Goal: Information Seeking & Learning: Learn about a topic

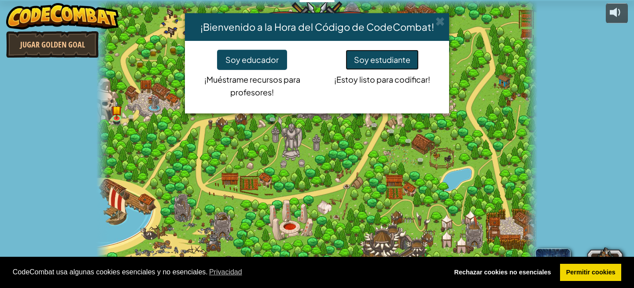
click at [367, 64] on button "Soy estudiante" at bounding box center [381, 60] width 73 height 20
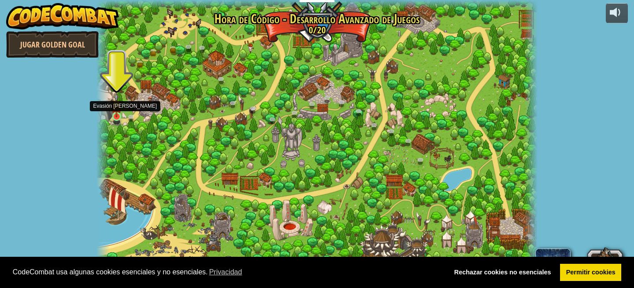
click at [115, 111] on img at bounding box center [116, 105] width 11 height 24
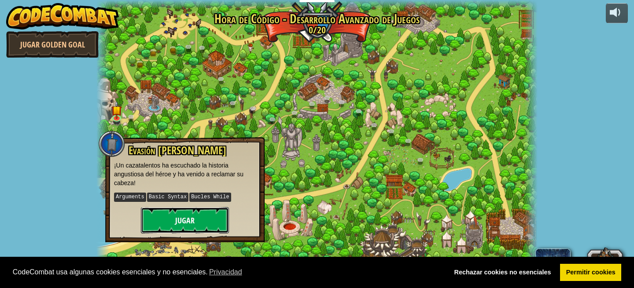
click at [163, 217] on button "Jugar" at bounding box center [185, 220] width 88 height 26
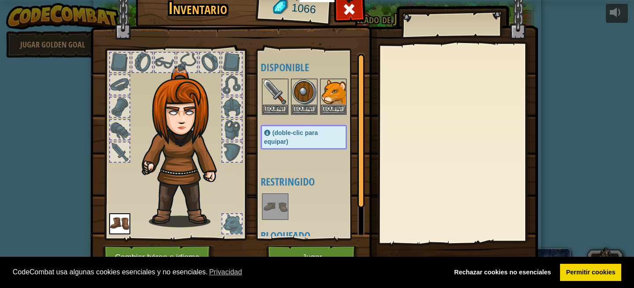
click at [183, 98] on img at bounding box center [185, 147] width 95 height 162
click at [276, 82] on img at bounding box center [275, 92] width 25 height 25
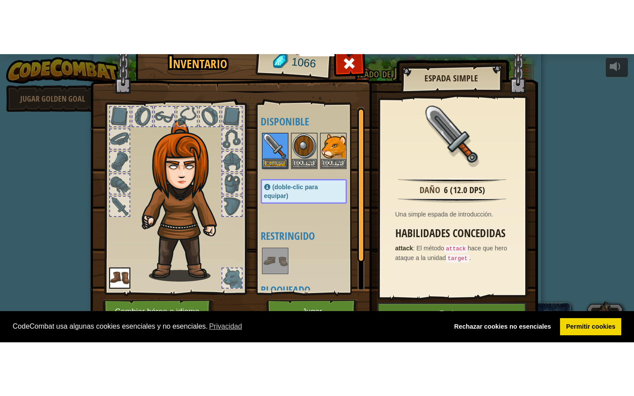
scroll to position [15, 0]
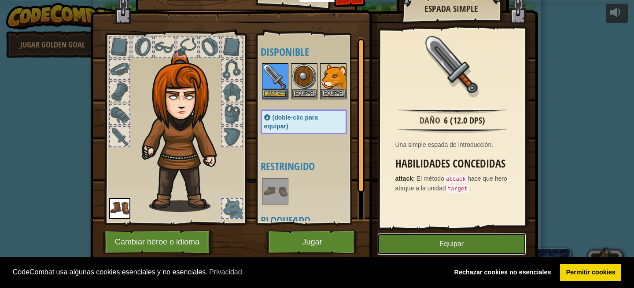
click at [415, 243] on button "Equipar" at bounding box center [451, 244] width 149 height 22
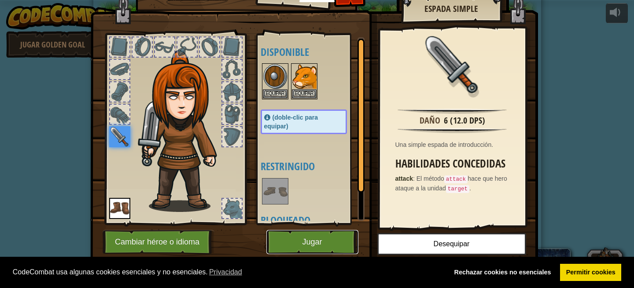
click at [300, 242] on button "Jugar" at bounding box center [312, 242] width 92 height 24
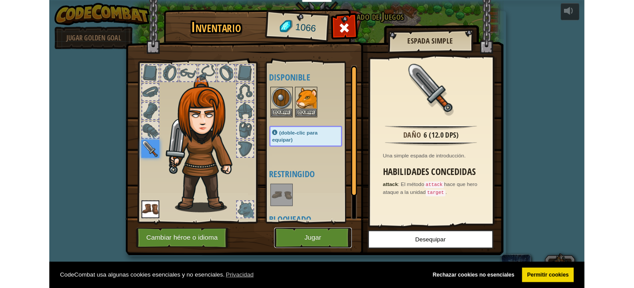
scroll to position [0, 0]
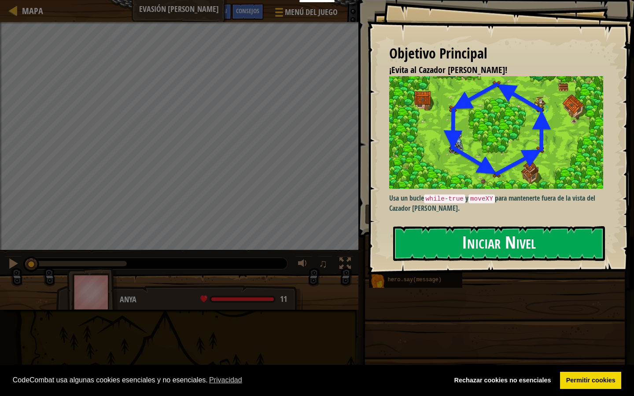
click at [448, 236] on button "Iniciar Nivel" at bounding box center [499, 243] width 212 height 35
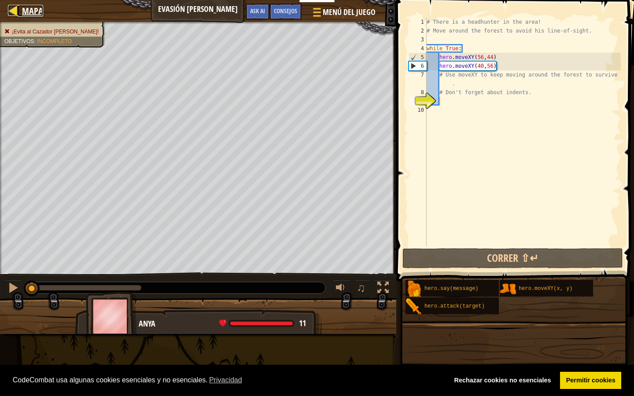
click at [32, 12] on span "Mapa" at bounding box center [32, 11] width 21 height 12
